Goal: Transaction & Acquisition: Purchase product/service

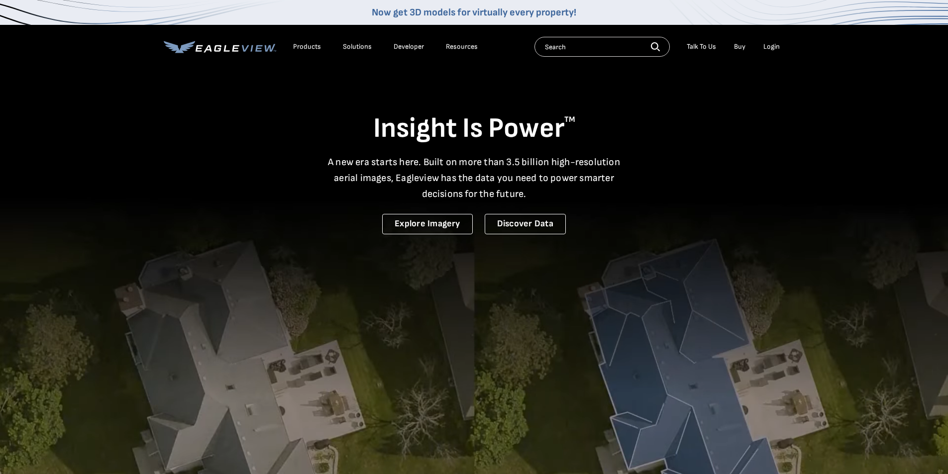
click at [773, 48] on div "Login" at bounding box center [771, 46] width 16 height 9
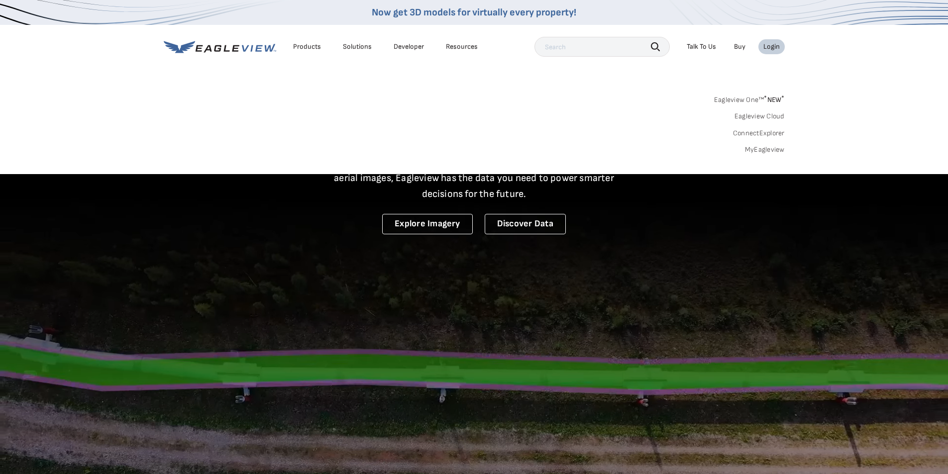
click at [761, 149] on link "MyEagleview" at bounding box center [765, 149] width 40 height 9
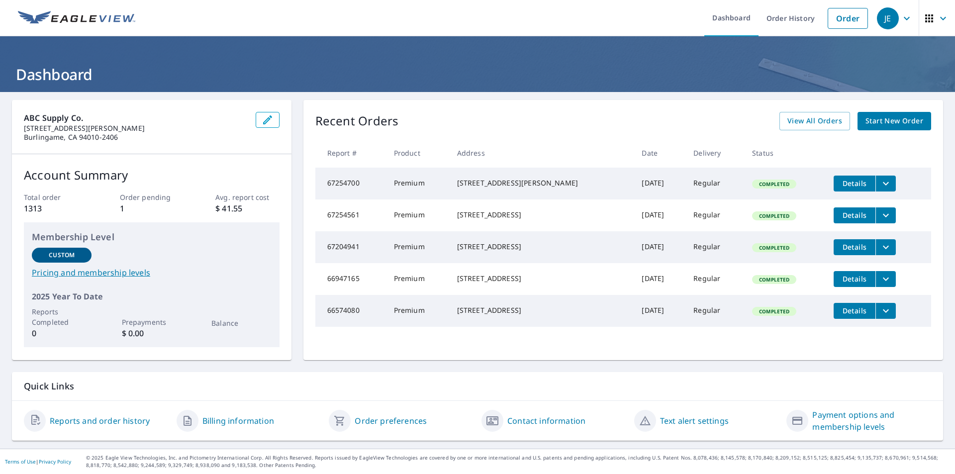
click at [874, 124] on span "Start New Order" at bounding box center [895, 121] width 58 height 12
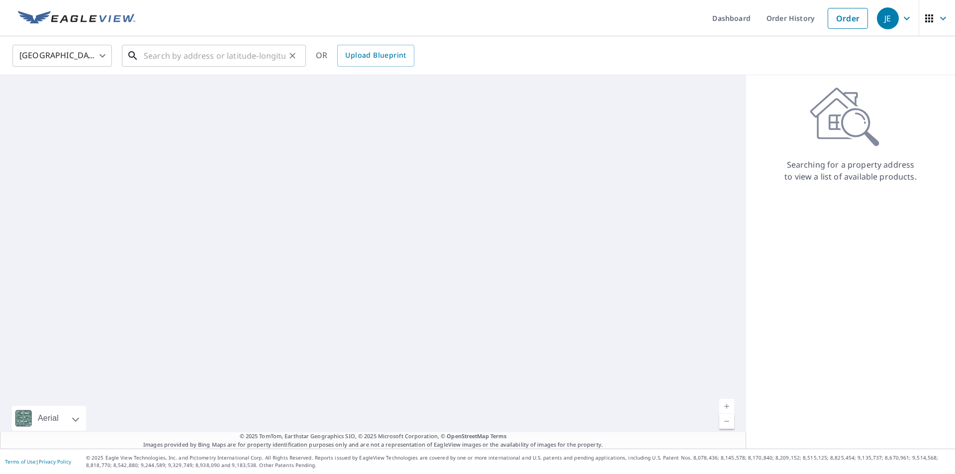
click at [189, 50] on input "text" at bounding box center [215, 56] width 142 height 28
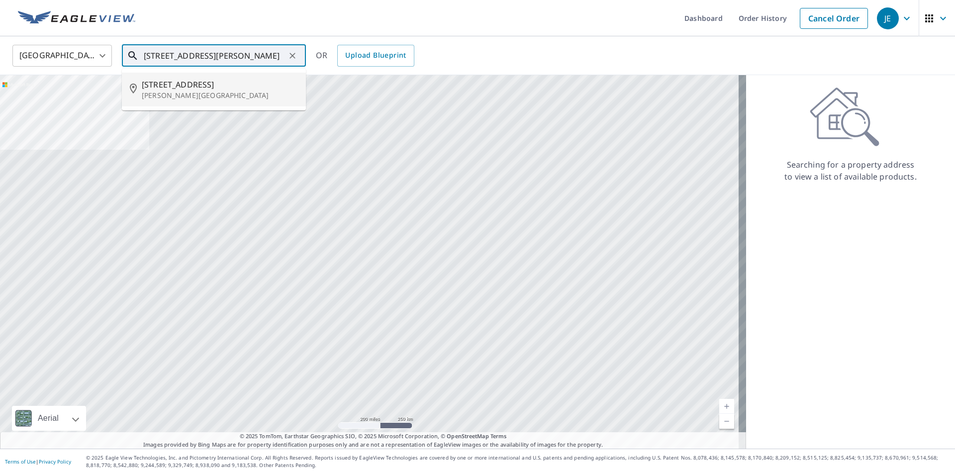
type input "31 fairview ave atherton"
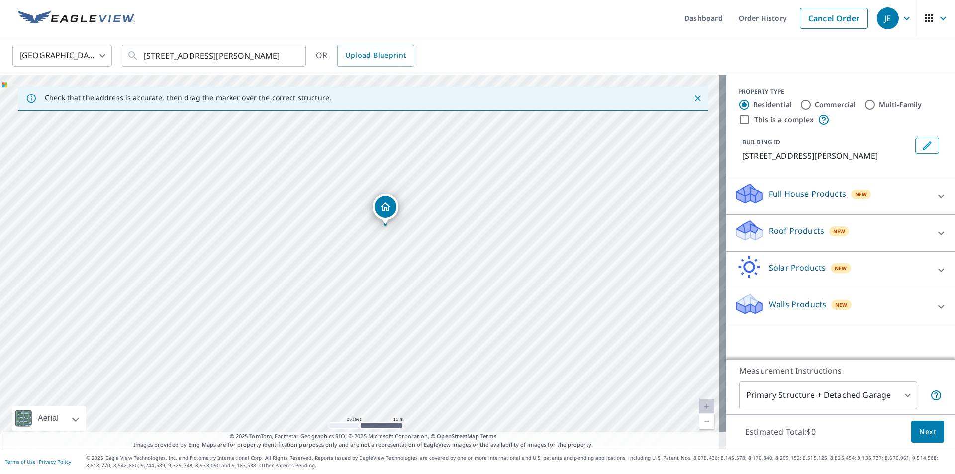
drag, startPoint x: 375, startPoint y: 280, endPoint x: 412, endPoint y: 236, distance: 57.9
click at [412, 236] on div "31 Fairview Ave Atherton, CA 94027" at bounding box center [363, 262] width 726 height 374
drag, startPoint x: 383, startPoint y: 208, endPoint x: 385, endPoint y: 240, distance: 31.9
click at [898, 229] on div "Roof Products New" at bounding box center [831, 233] width 195 height 28
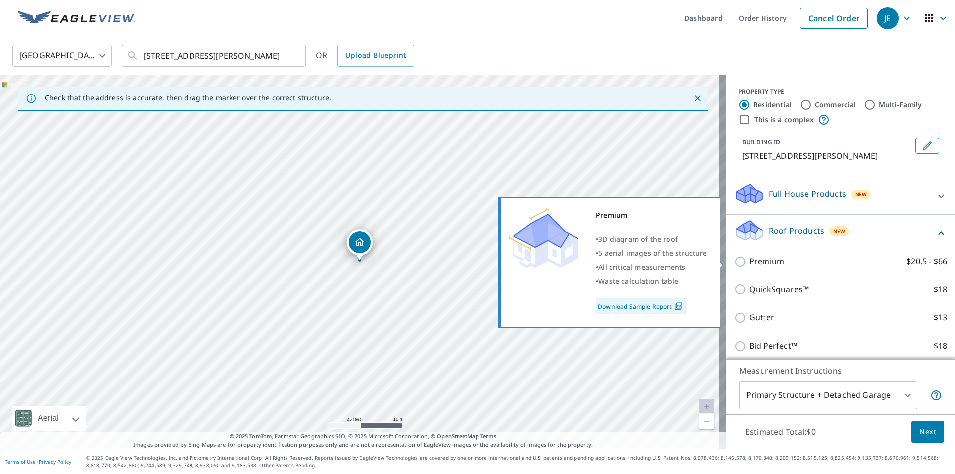
click at [754, 259] on p "Premium" at bounding box center [766, 261] width 35 height 12
click at [749, 259] on input "Premium $20.5 - $66" at bounding box center [741, 262] width 15 height 12
checkbox input "true"
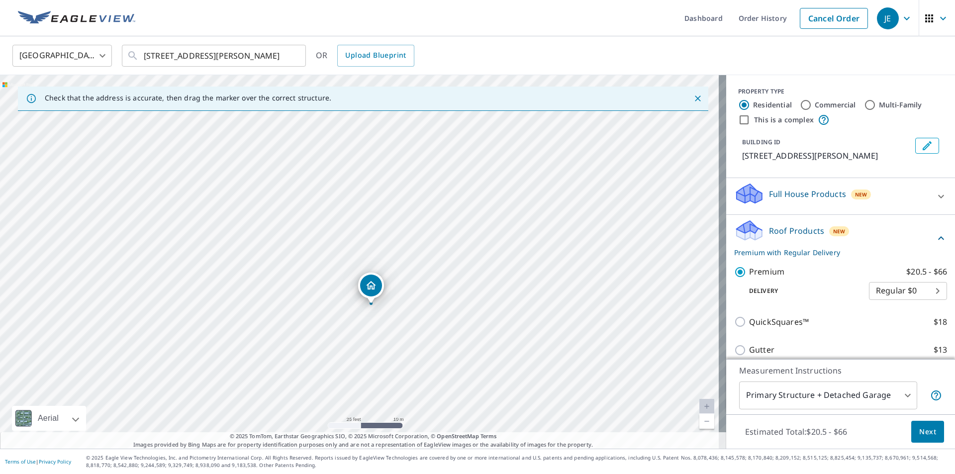
drag, startPoint x: 460, startPoint y: 224, endPoint x: 464, endPoint y: 237, distance: 14.2
click at [464, 237] on div "31 Fairview Ave Atherton, CA 94027" at bounding box center [363, 262] width 726 height 374
drag, startPoint x: 372, startPoint y: 284, endPoint x: 368, endPoint y: 254, distance: 30.7
click at [919, 434] on span "Next" at bounding box center [927, 432] width 17 height 12
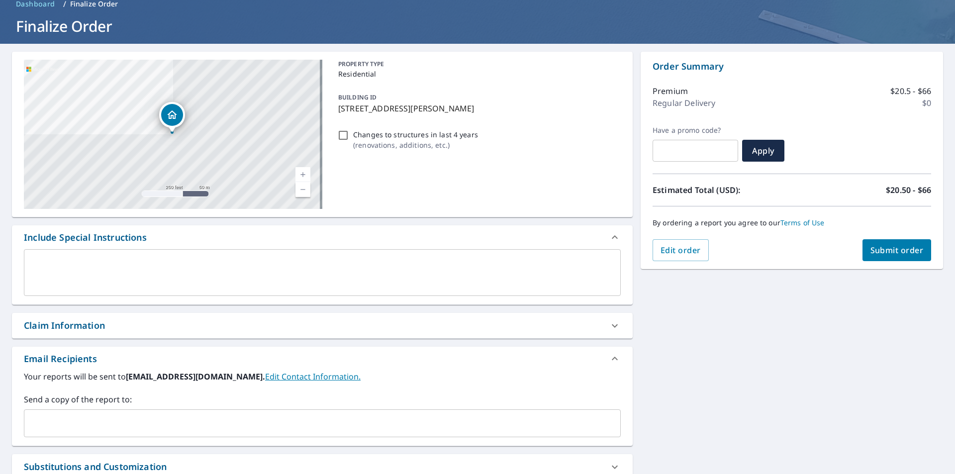
scroll to position [100, 0]
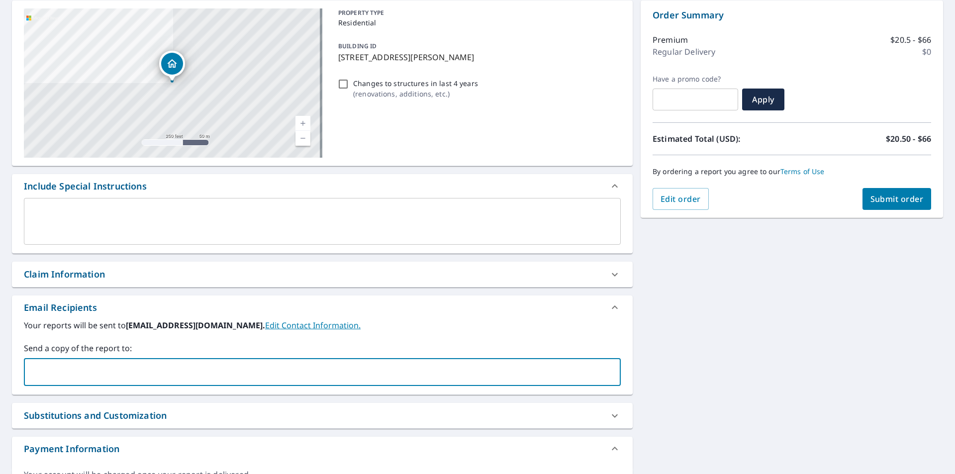
click at [101, 367] on input "text" at bounding box center [314, 372] width 573 height 19
type input "jake@saberroofing.com"
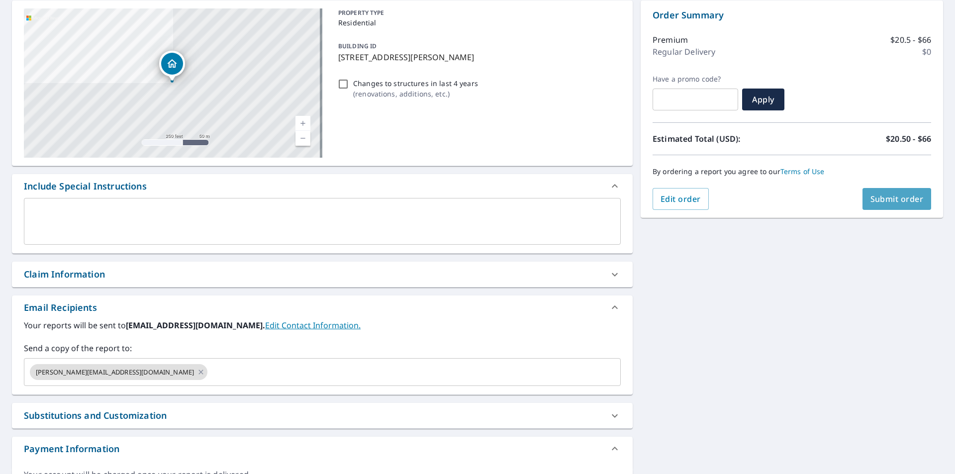
click at [891, 191] on button "Submit order" at bounding box center [897, 199] width 69 height 22
checkbox input "true"
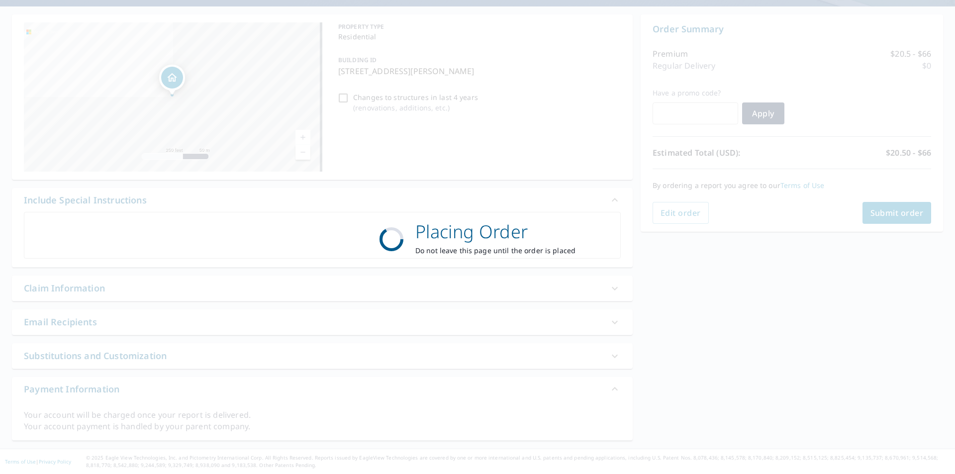
scroll to position [86, 0]
